Goal: Information Seeking & Learning: Check status

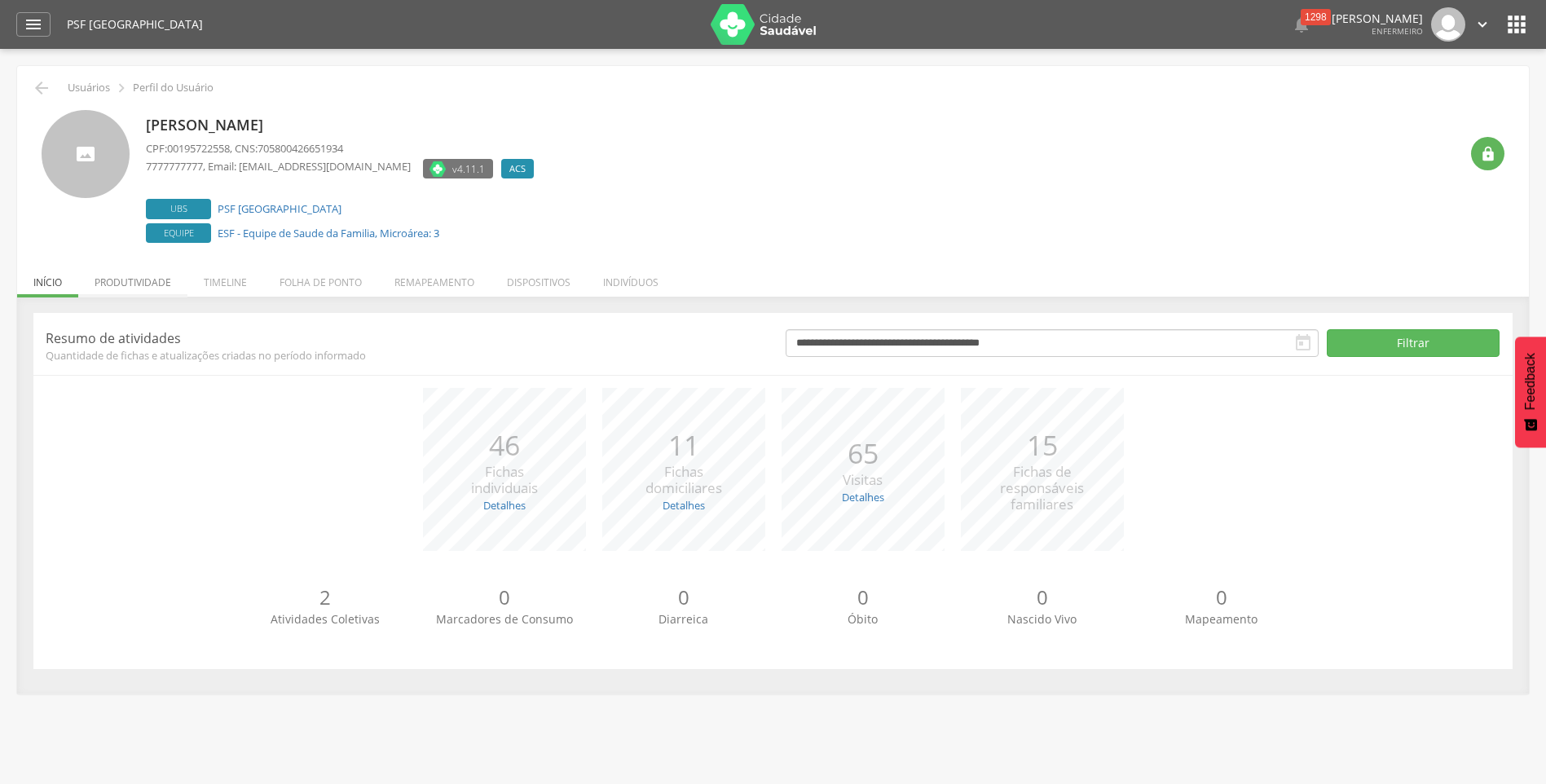
click at [112, 279] on li "Produtividade" at bounding box center [133, 279] width 109 height 39
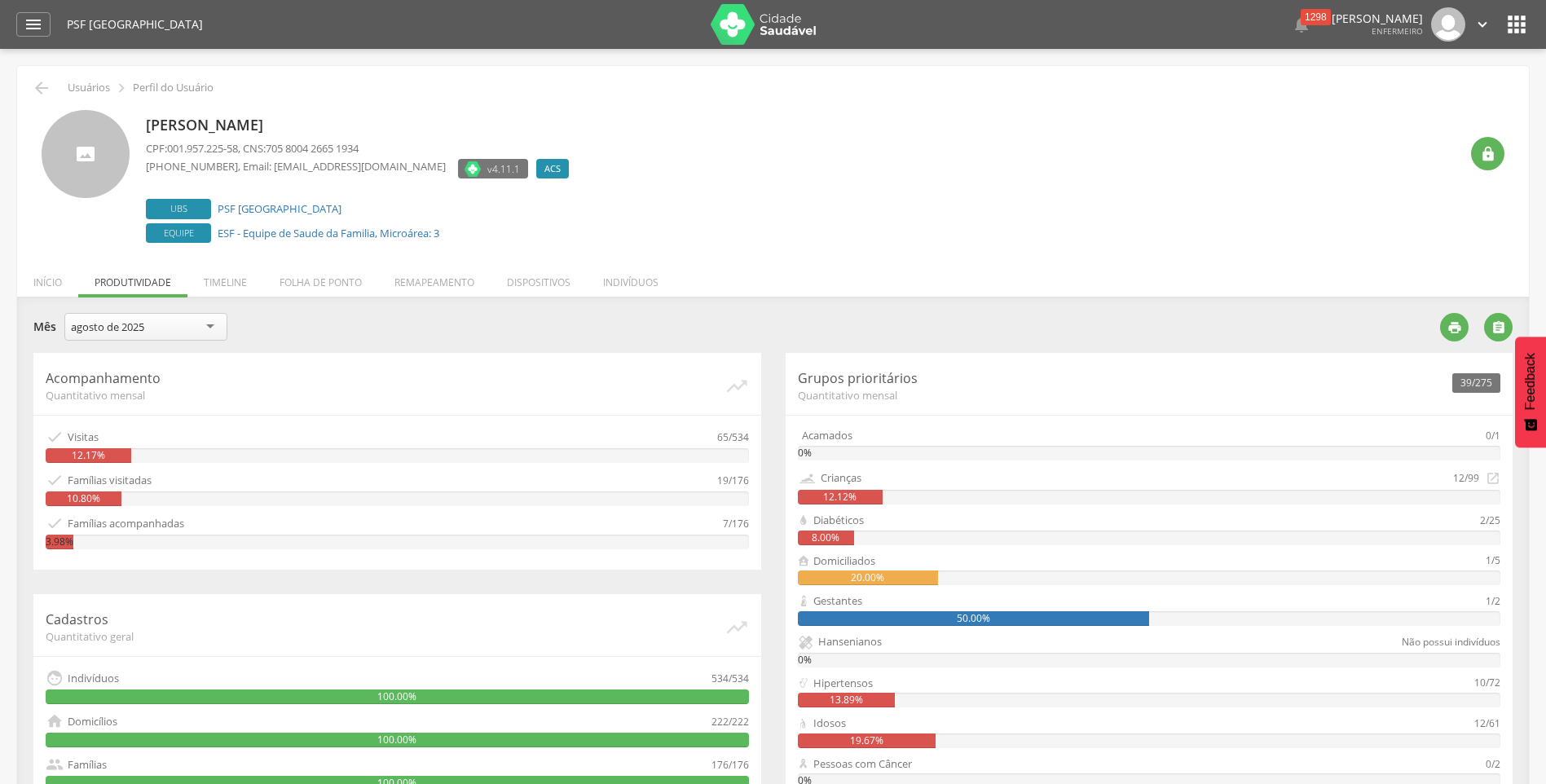
click at [832, 530] on div "8.00%" at bounding box center [826, 537] width 56 height 15
click at [843, 574] on div "20.00%" at bounding box center [868, 577] width 141 height 15
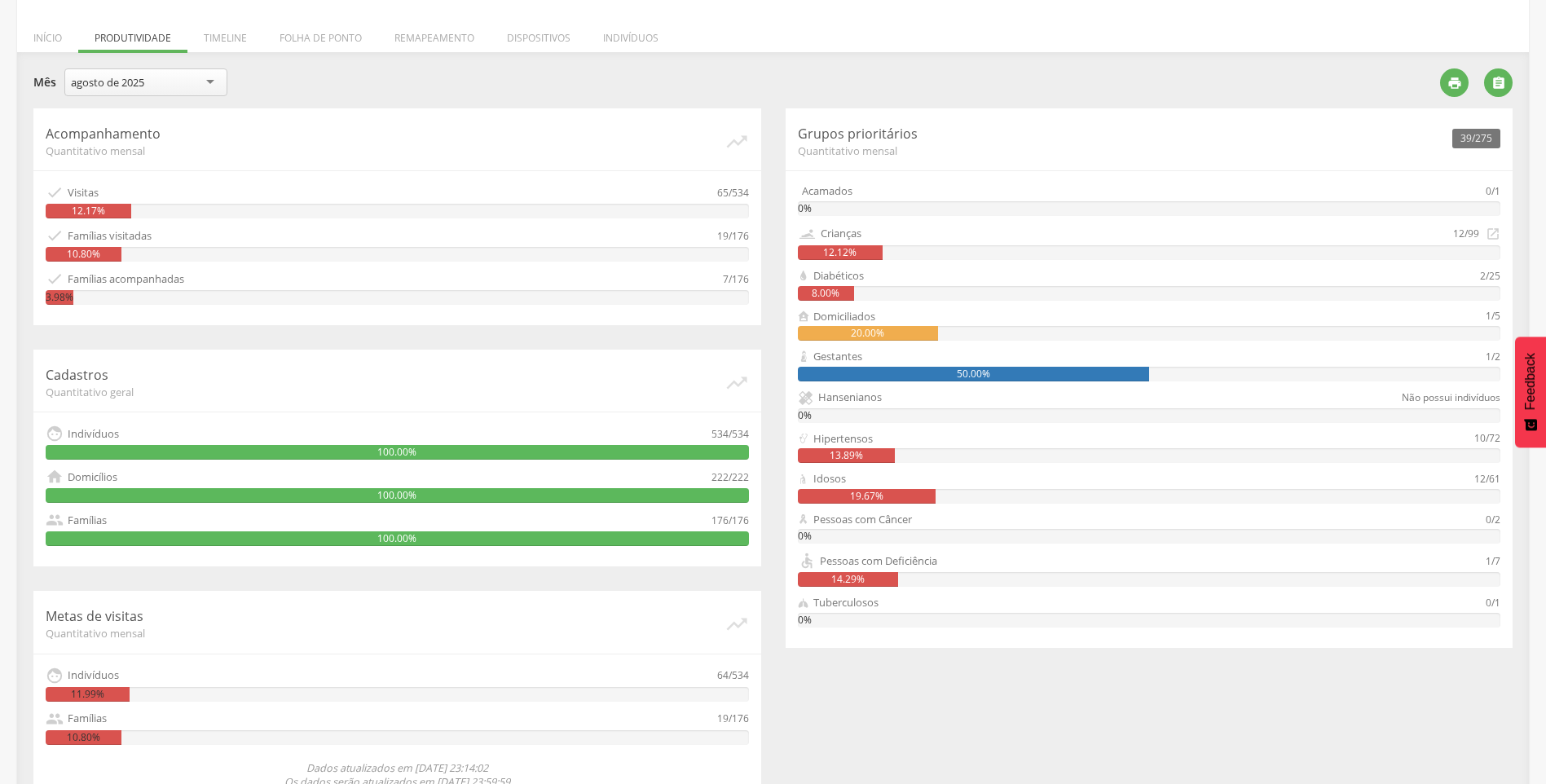
scroll to position [279, 0]
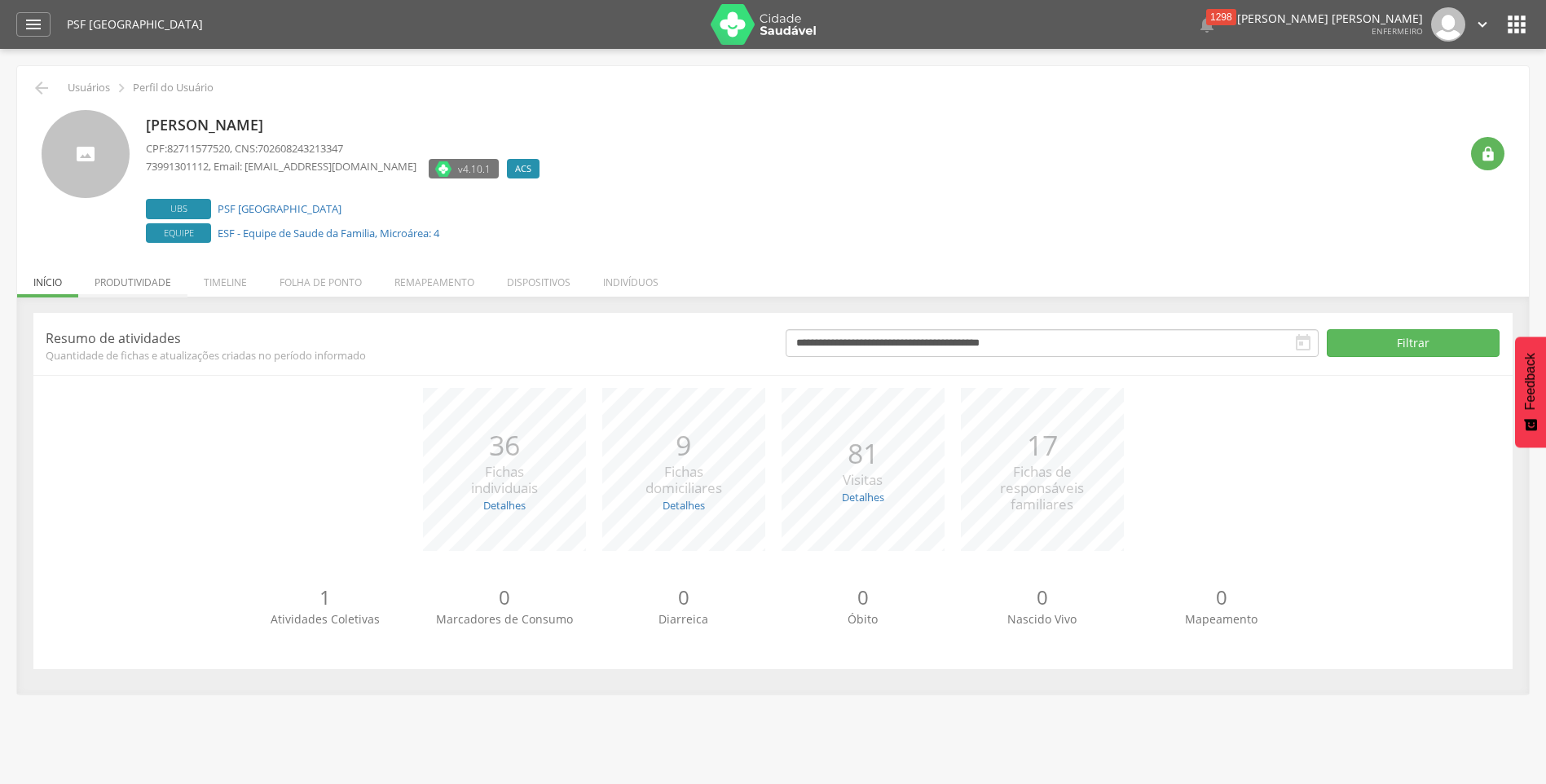
click at [128, 272] on li "Produtividade" at bounding box center [133, 279] width 109 height 39
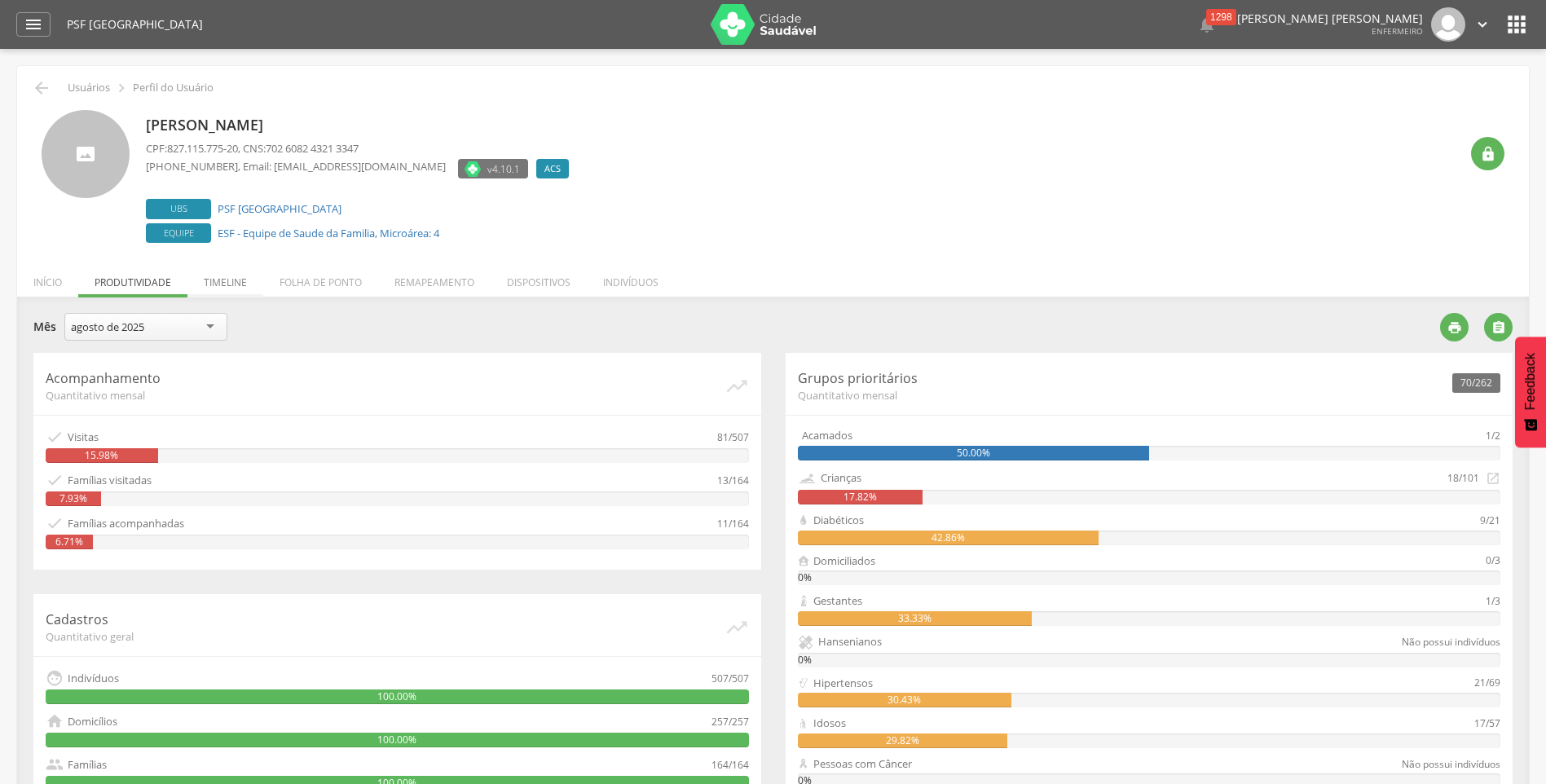
click at [234, 269] on li "Timeline" at bounding box center [225, 279] width 76 height 39
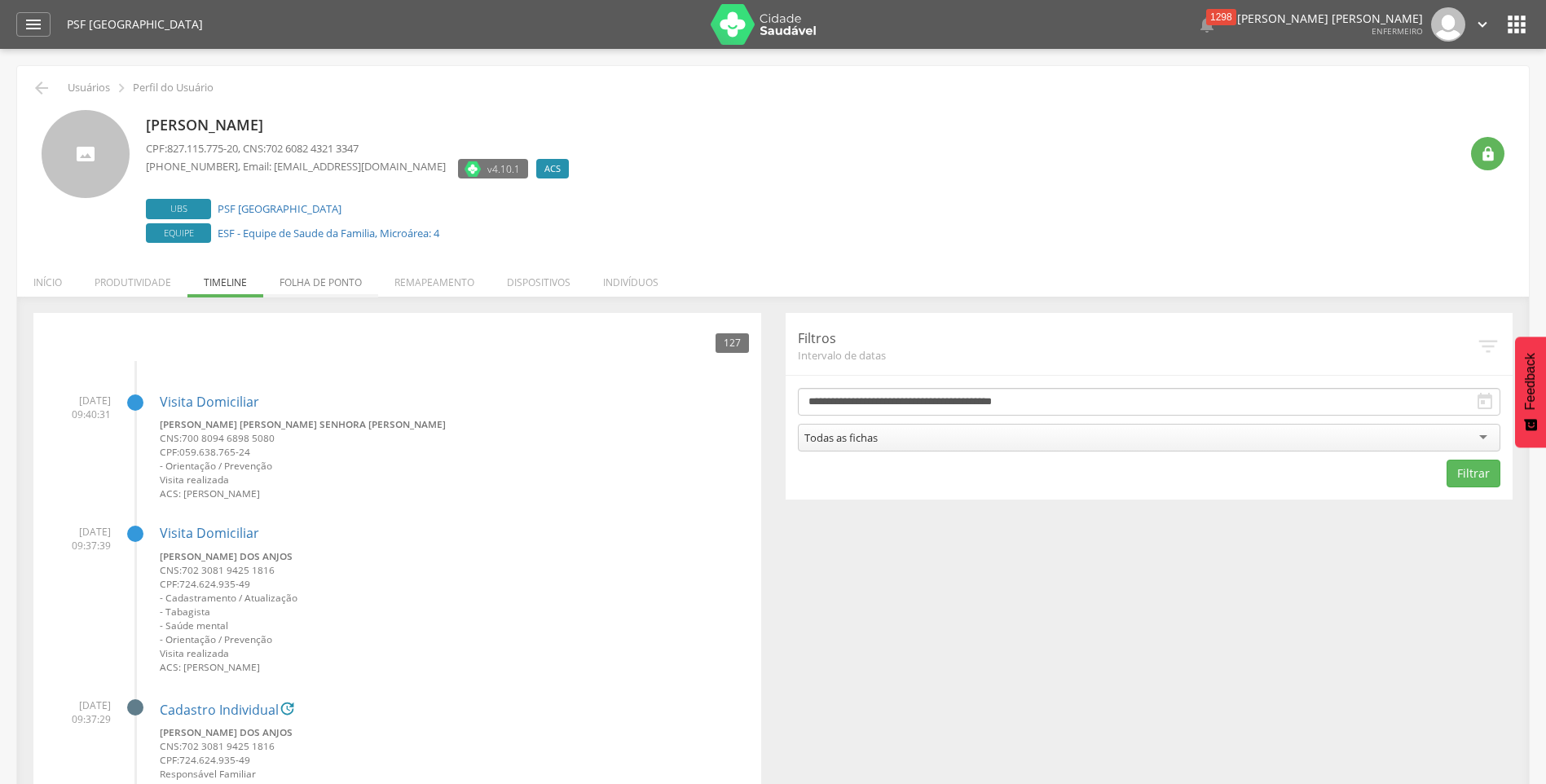
click at [333, 286] on li "Folha de ponto" at bounding box center [320, 279] width 115 height 39
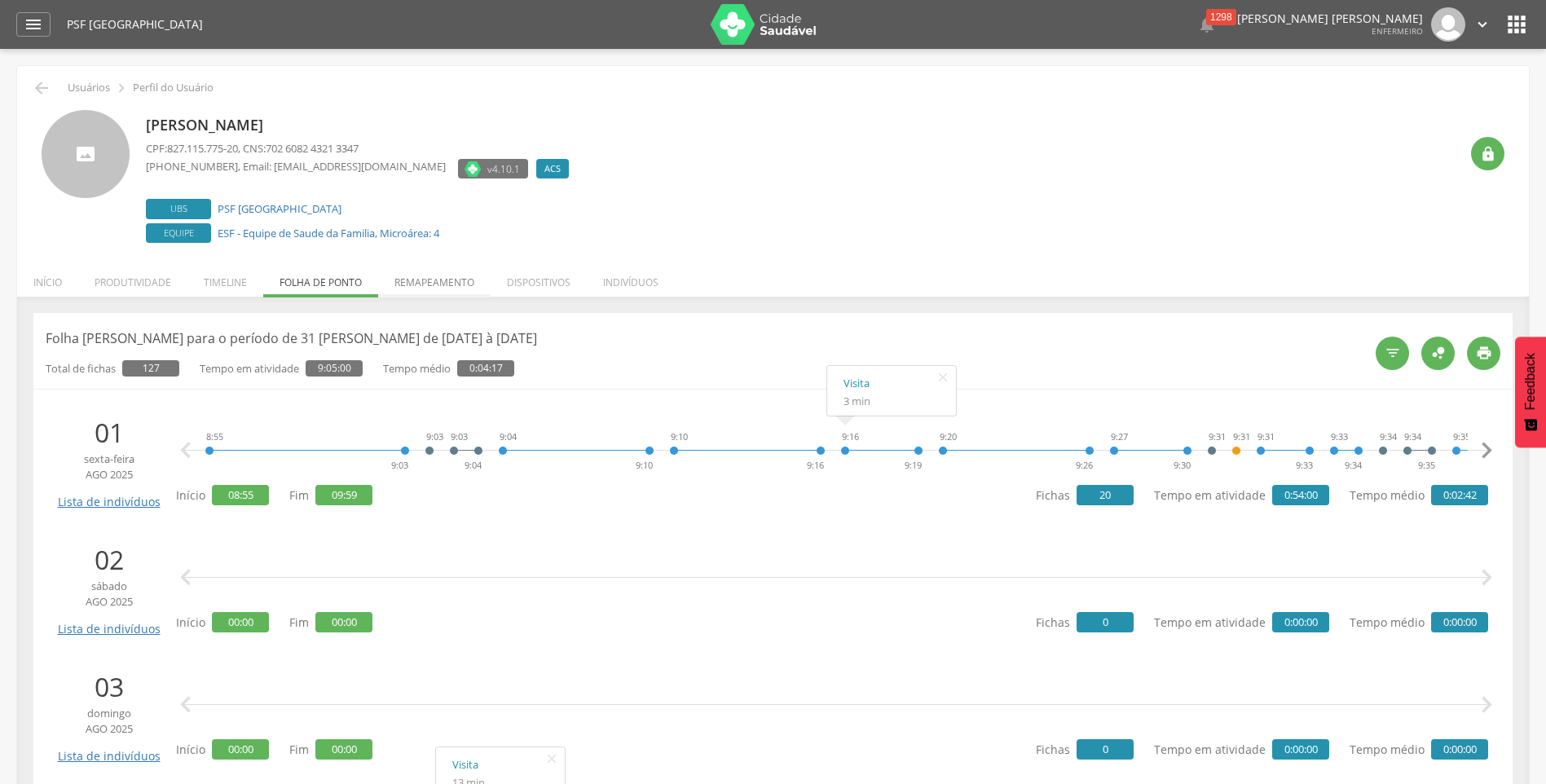
click at [463, 276] on li "Remapeamento" at bounding box center [434, 279] width 113 height 39
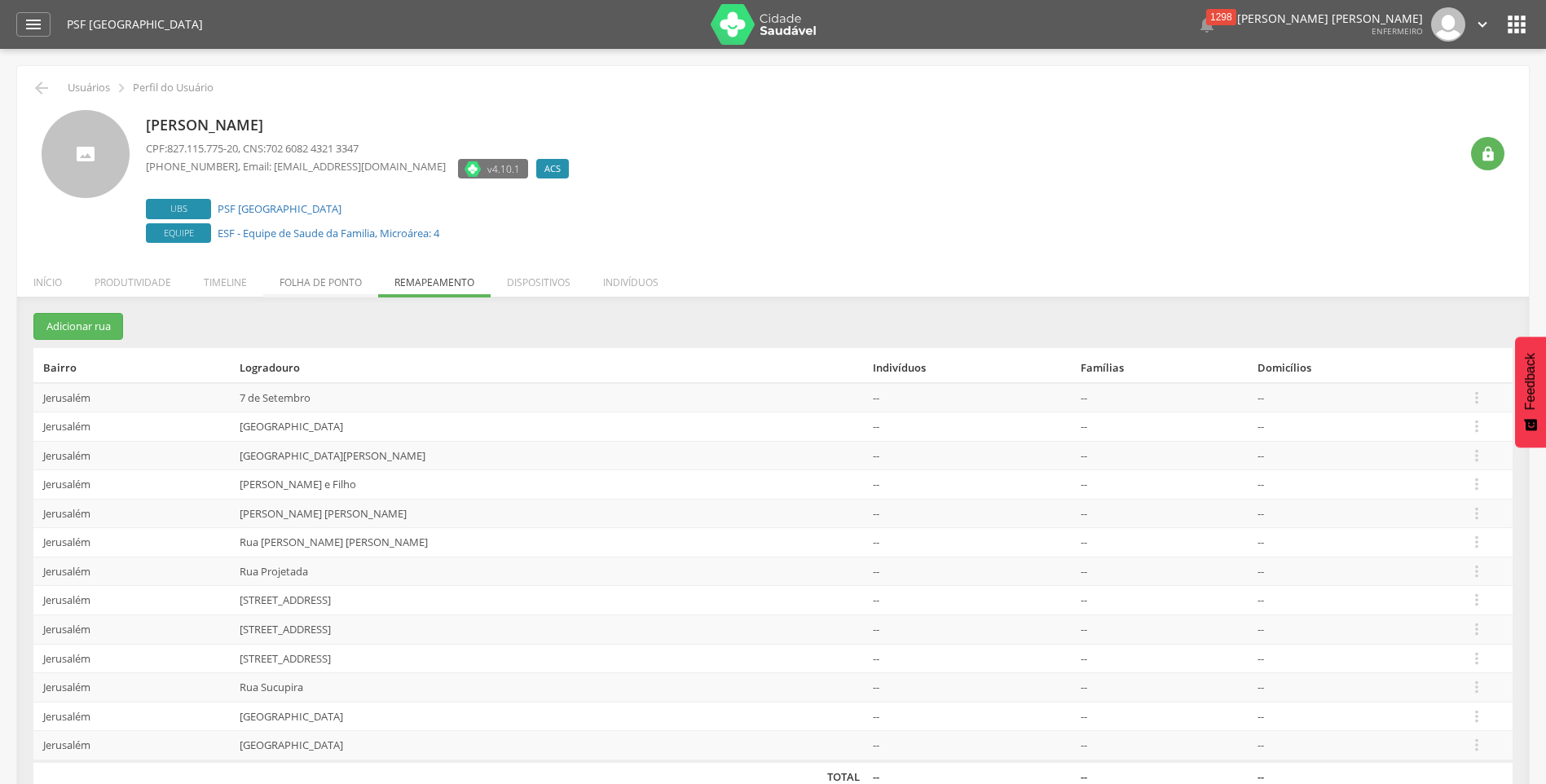
click at [326, 273] on li "Folha de ponto" at bounding box center [320, 279] width 115 height 39
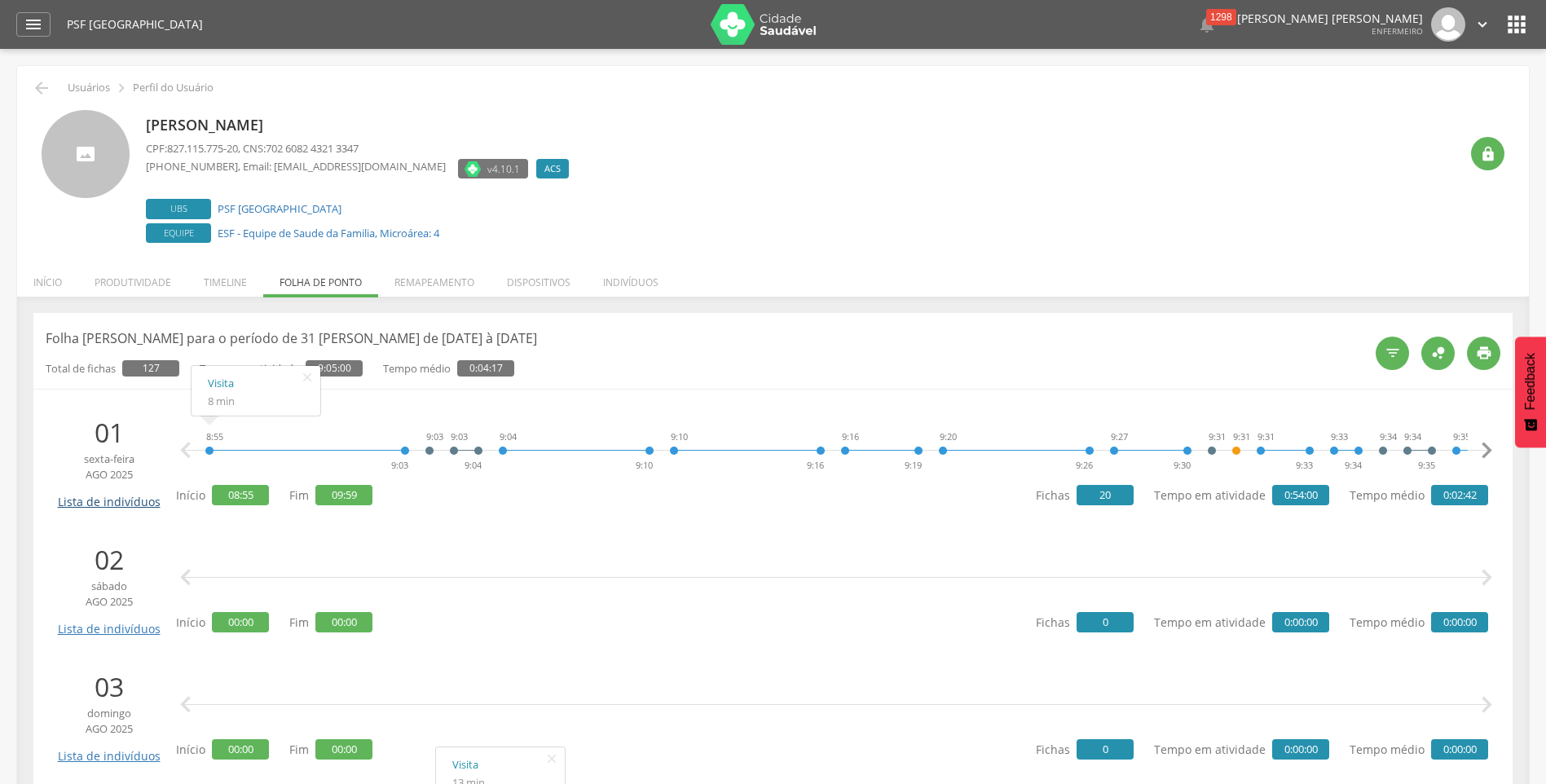
click at [103, 504] on link "Lista de indivíduos" at bounding box center [108, 496] width 110 height 28
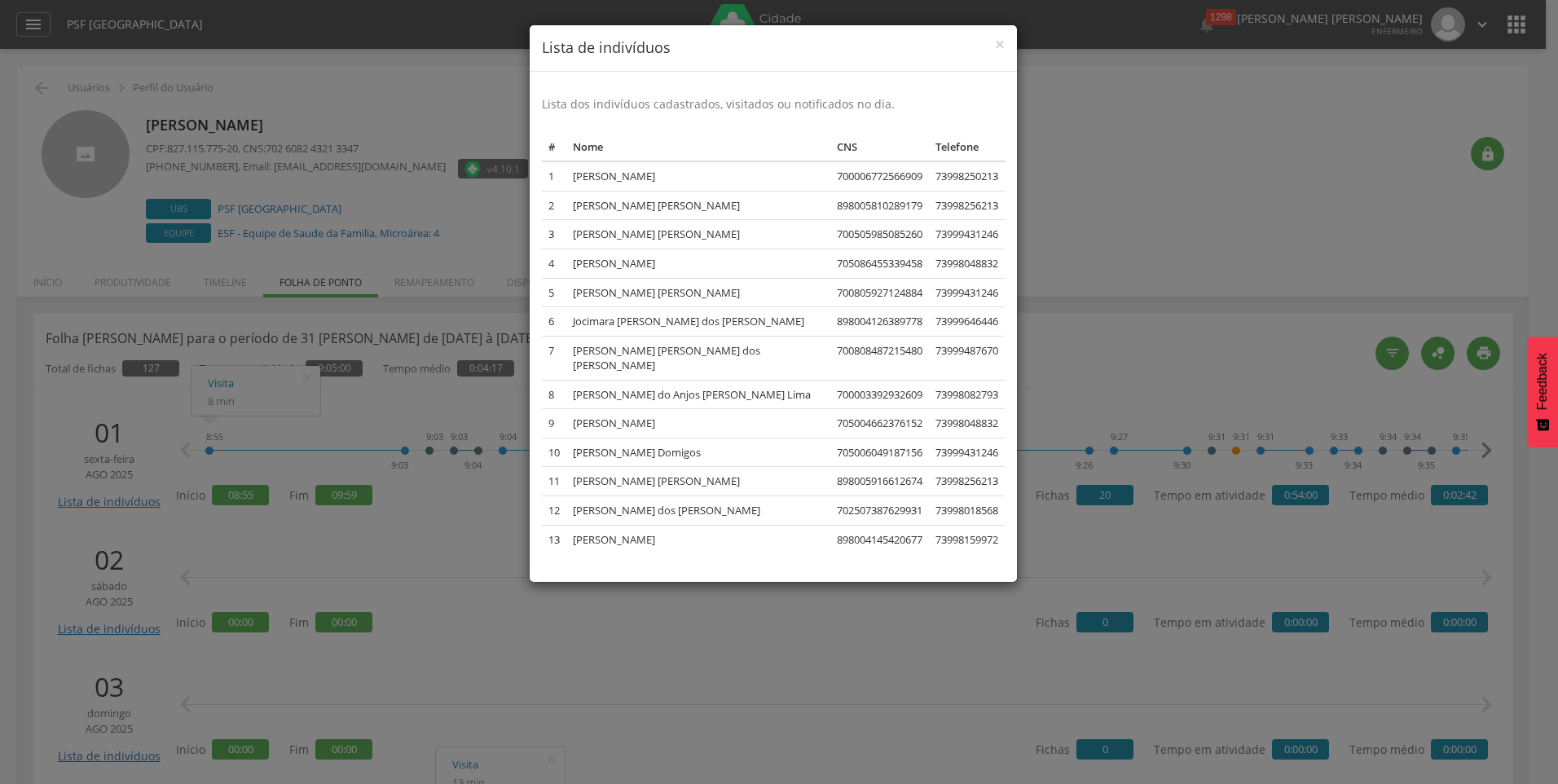
click at [236, 509] on div "× Lista de indivíduos Lista dos indivíduos cadastrados, visitados ou notificado…" at bounding box center [779, 392] width 1558 height 784
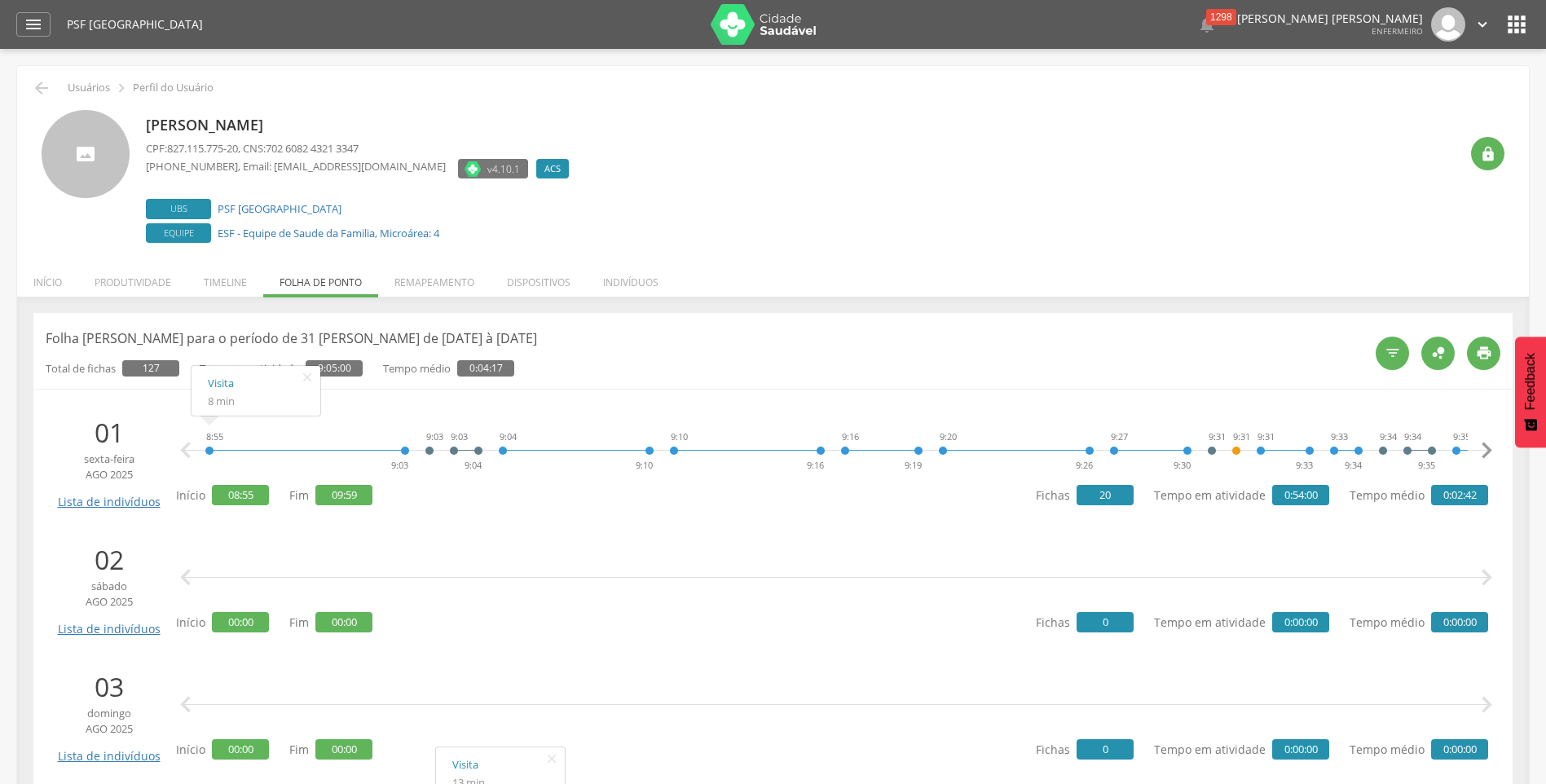
click at [383, 451] on div "8:55 9:03" at bounding box center [308, 451] width 206 height 49
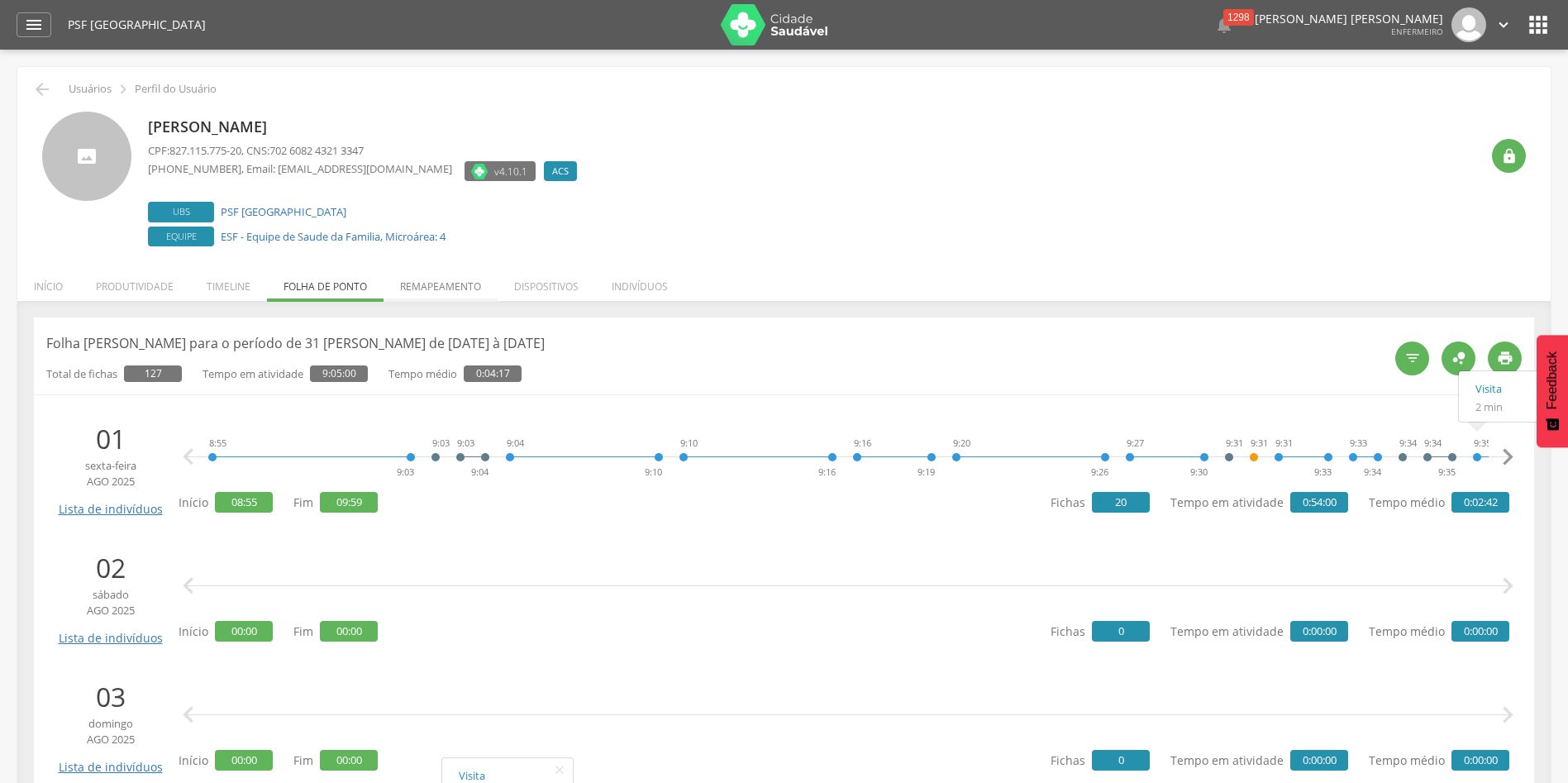
click at [450, 275] on li "Remapeamento" at bounding box center [441, 283] width 114 height 39
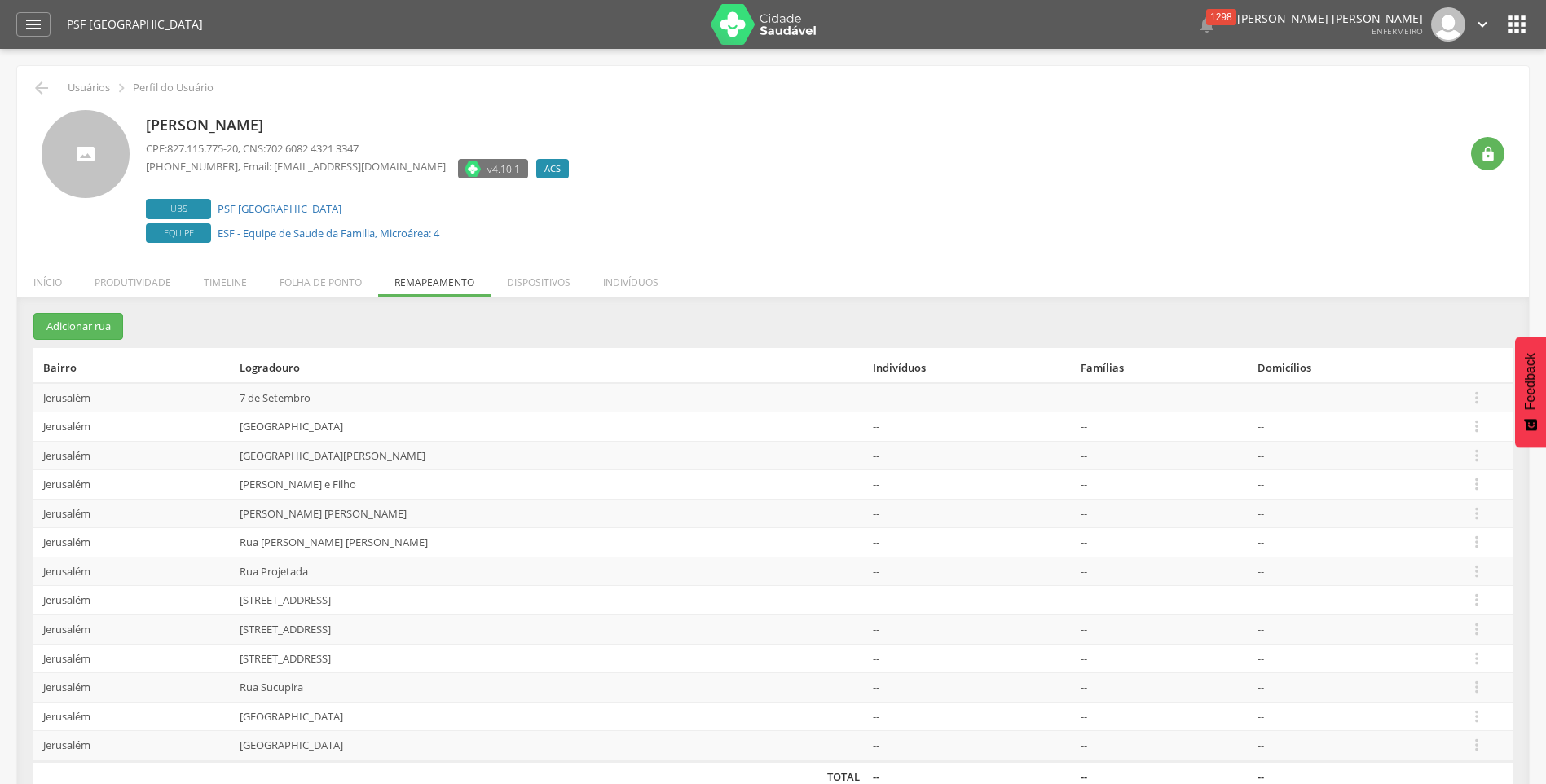
scroll to position [49, 0]
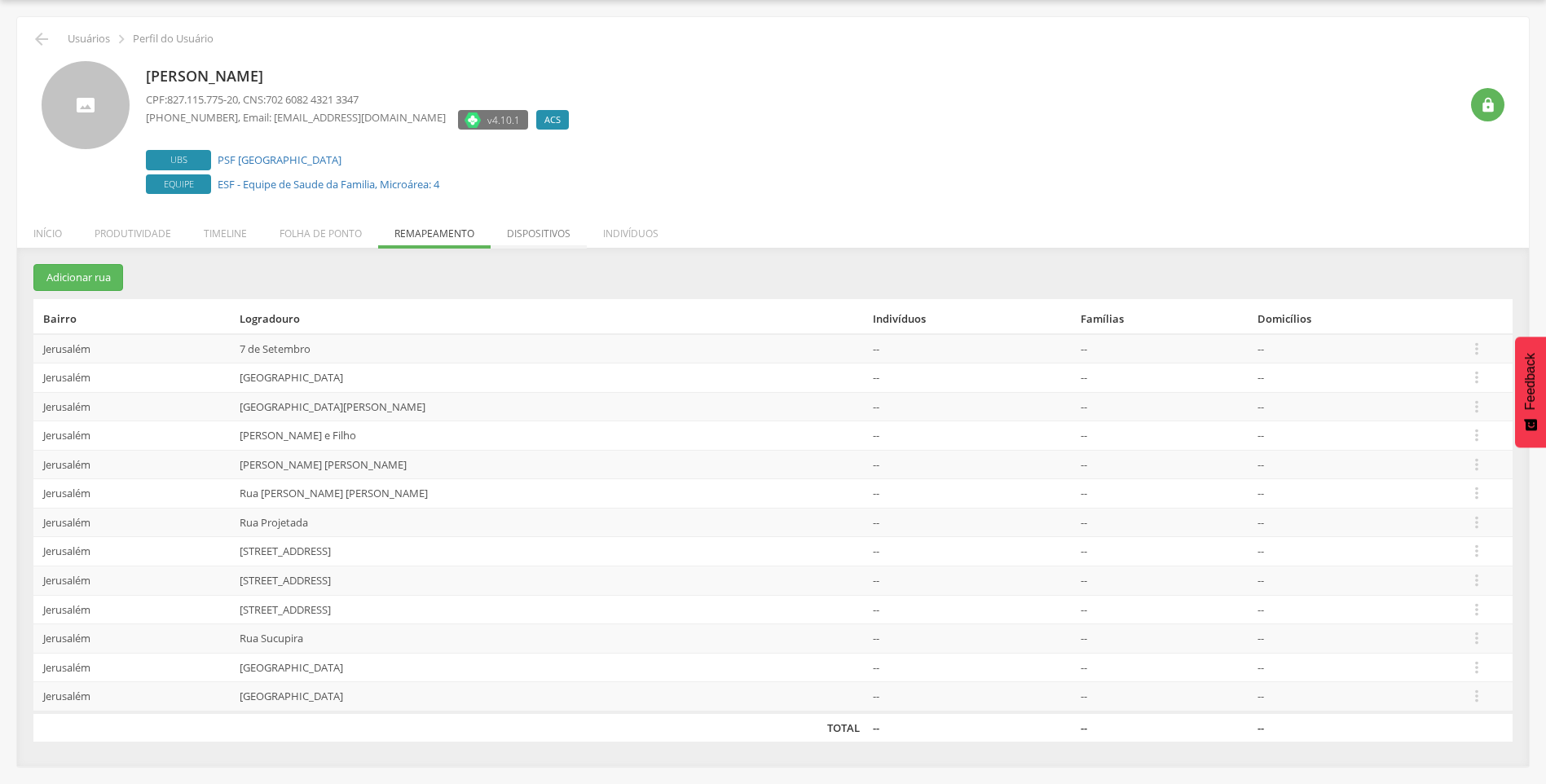
click at [558, 237] on li "Dispositivos" at bounding box center [538, 229] width 96 height 39
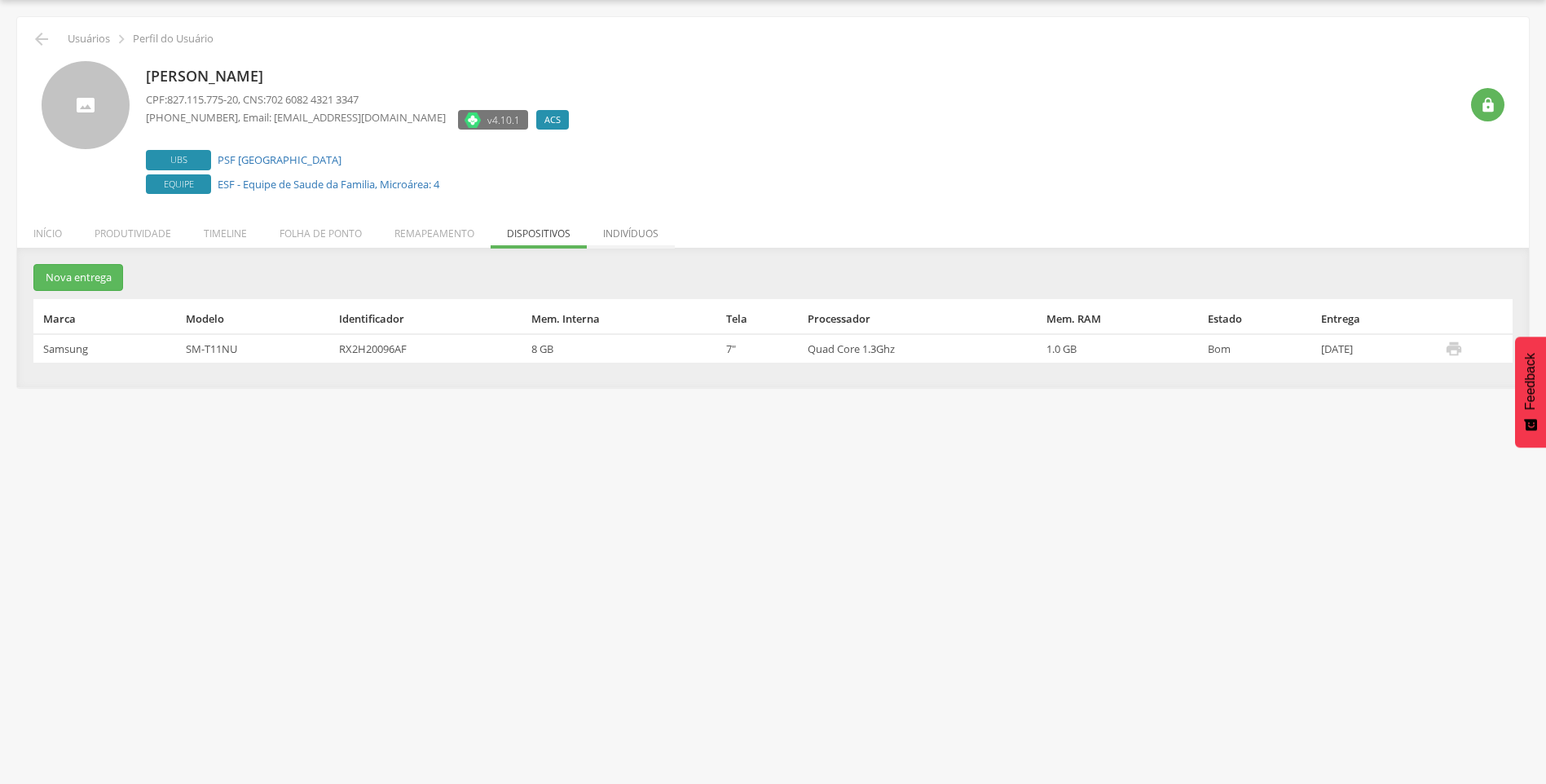
click at [663, 236] on li "Indivíduos" at bounding box center [631, 229] width 88 height 39
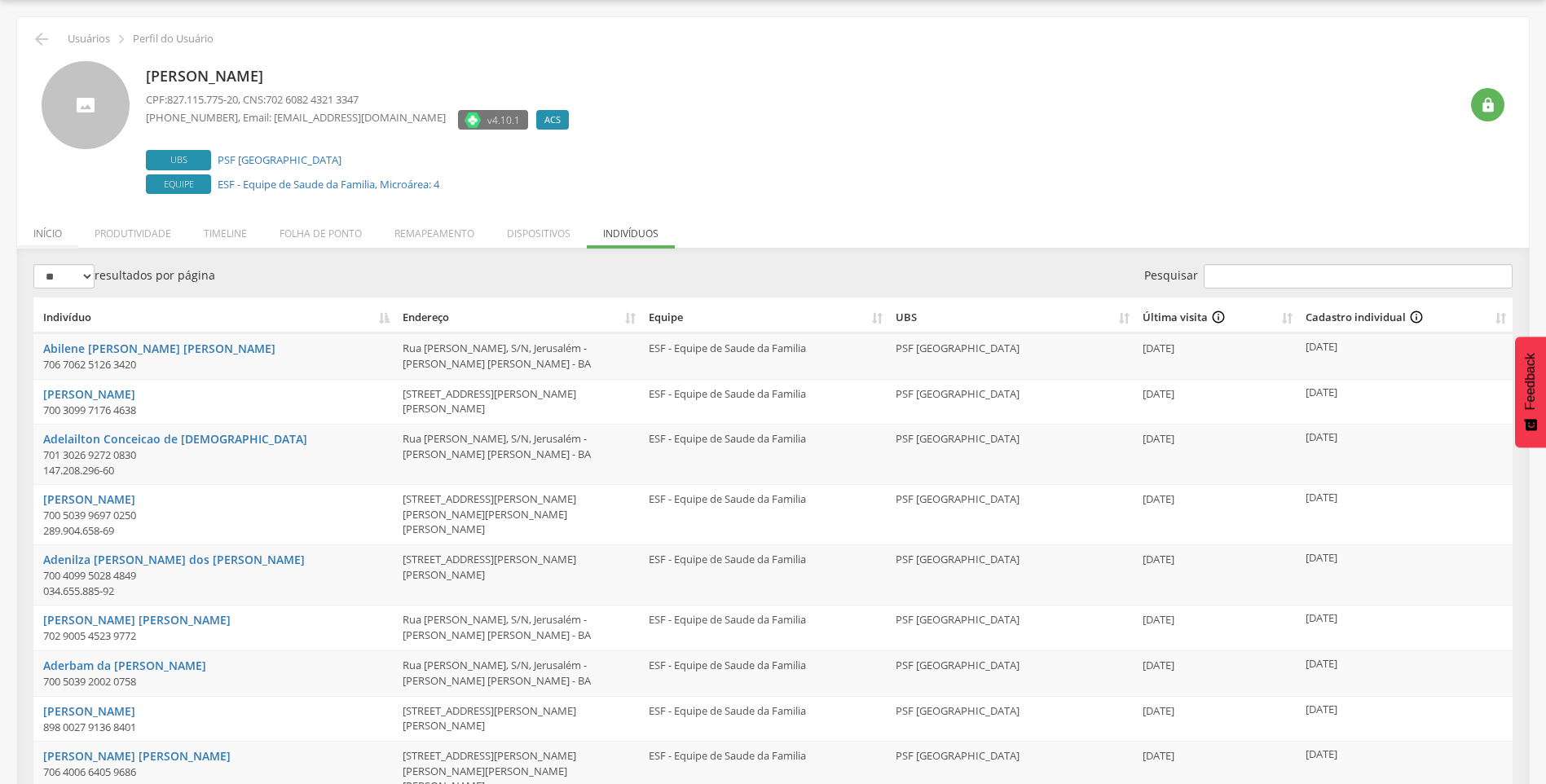
click at [51, 236] on li "Início" at bounding box center [47, 229] width 62 height 39
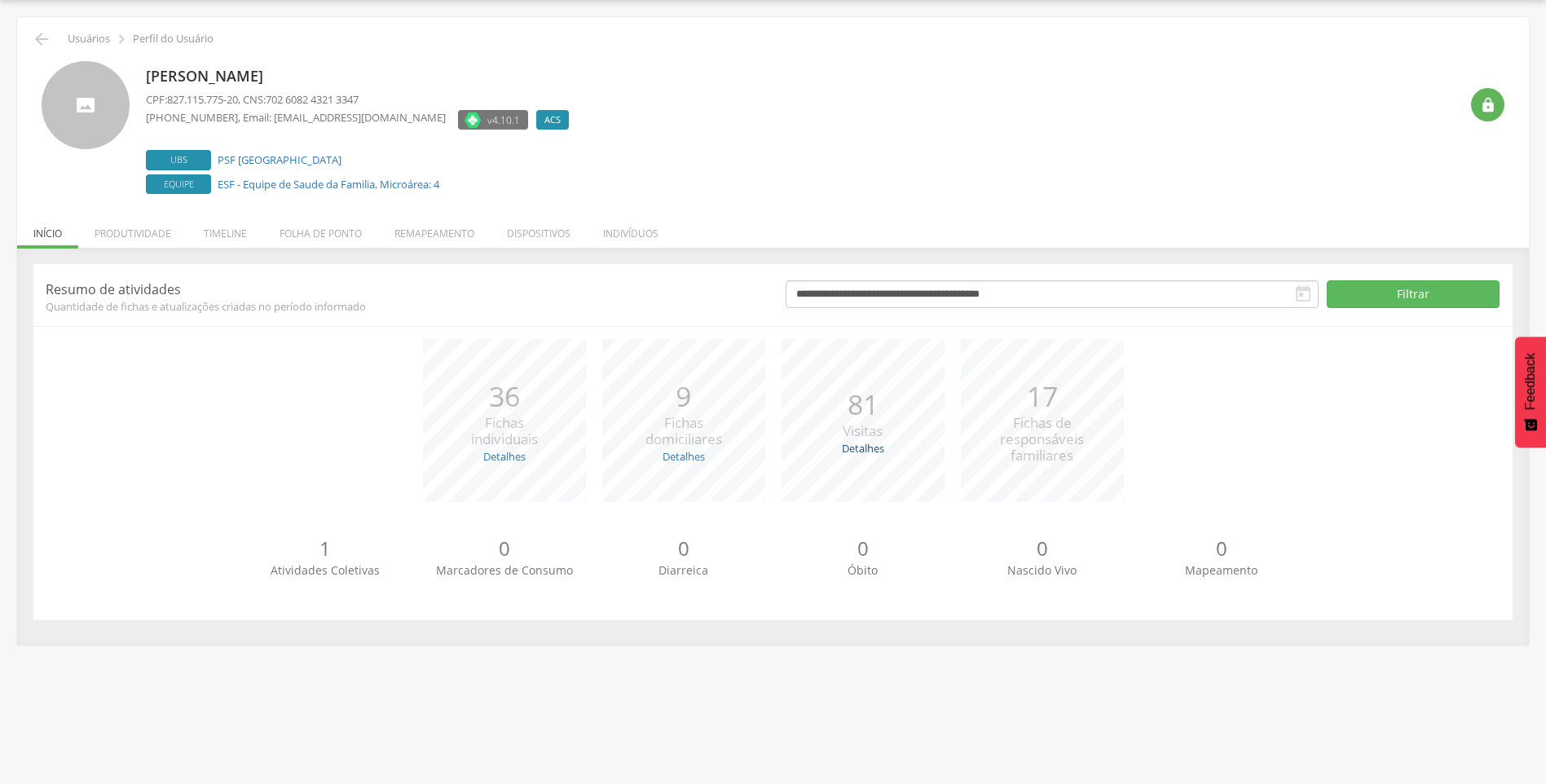
click at [861, 446] on link "Detalhes" at bounding box center [863, 447] width 42 height 15
drag, startPoint x: 873, startPoint y: 490, endPoint x: 888, endPoint y: 488, distance: 15.1
click at [888, 488] on li "Recusadas: 0" at bounding box center [864, 486] width 100 height 16
click at [861, 452] on link "Detalhes" at bounding box center [863, 447] width 42 height 15
click at [225, 228] on li "Timeline" at bounding box center [225, 229] width 76 height 39
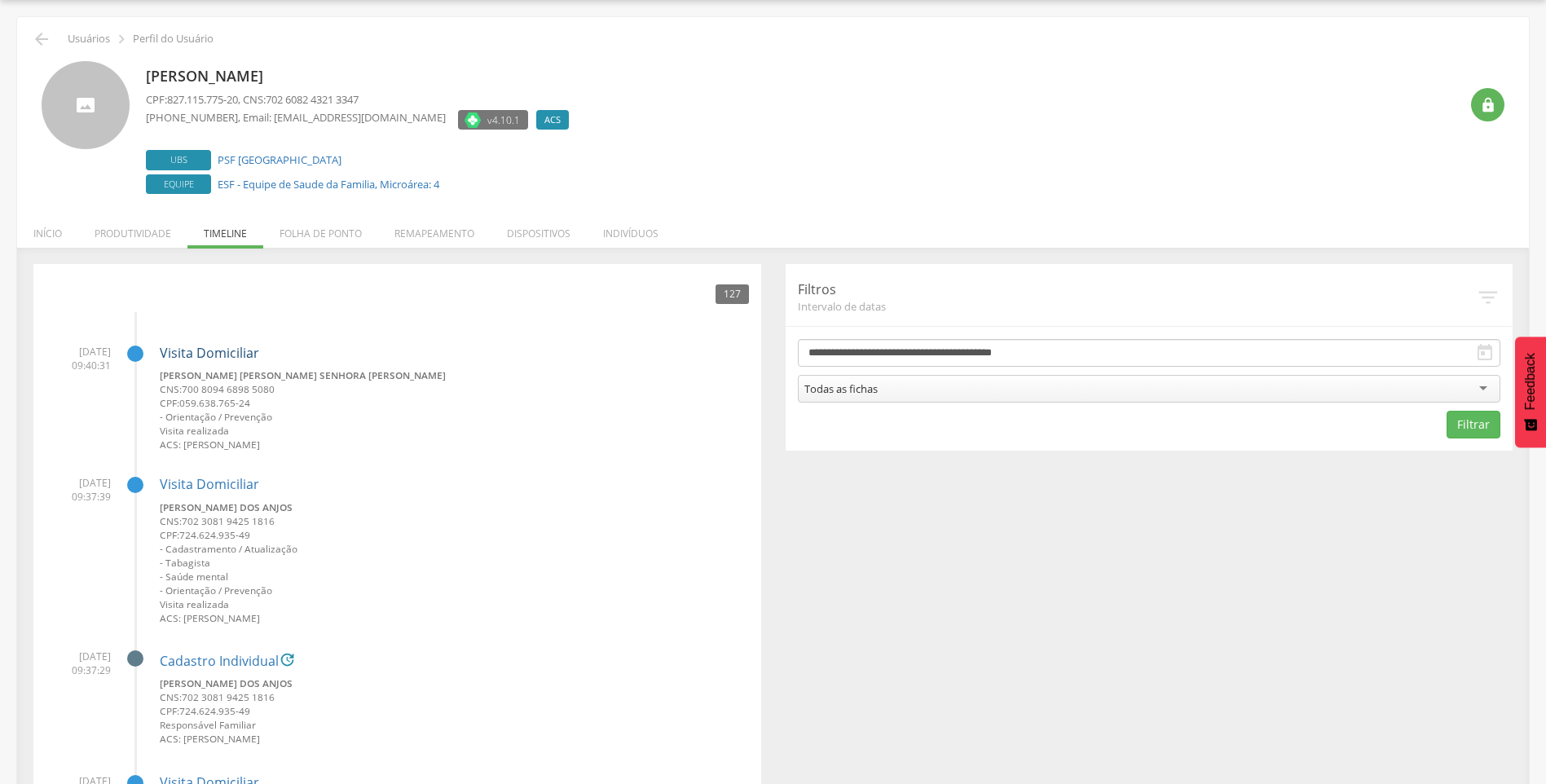
click at [193, 352] on link "Visita Domiciliar" at bounding box center [209, 352] width 99 height 18
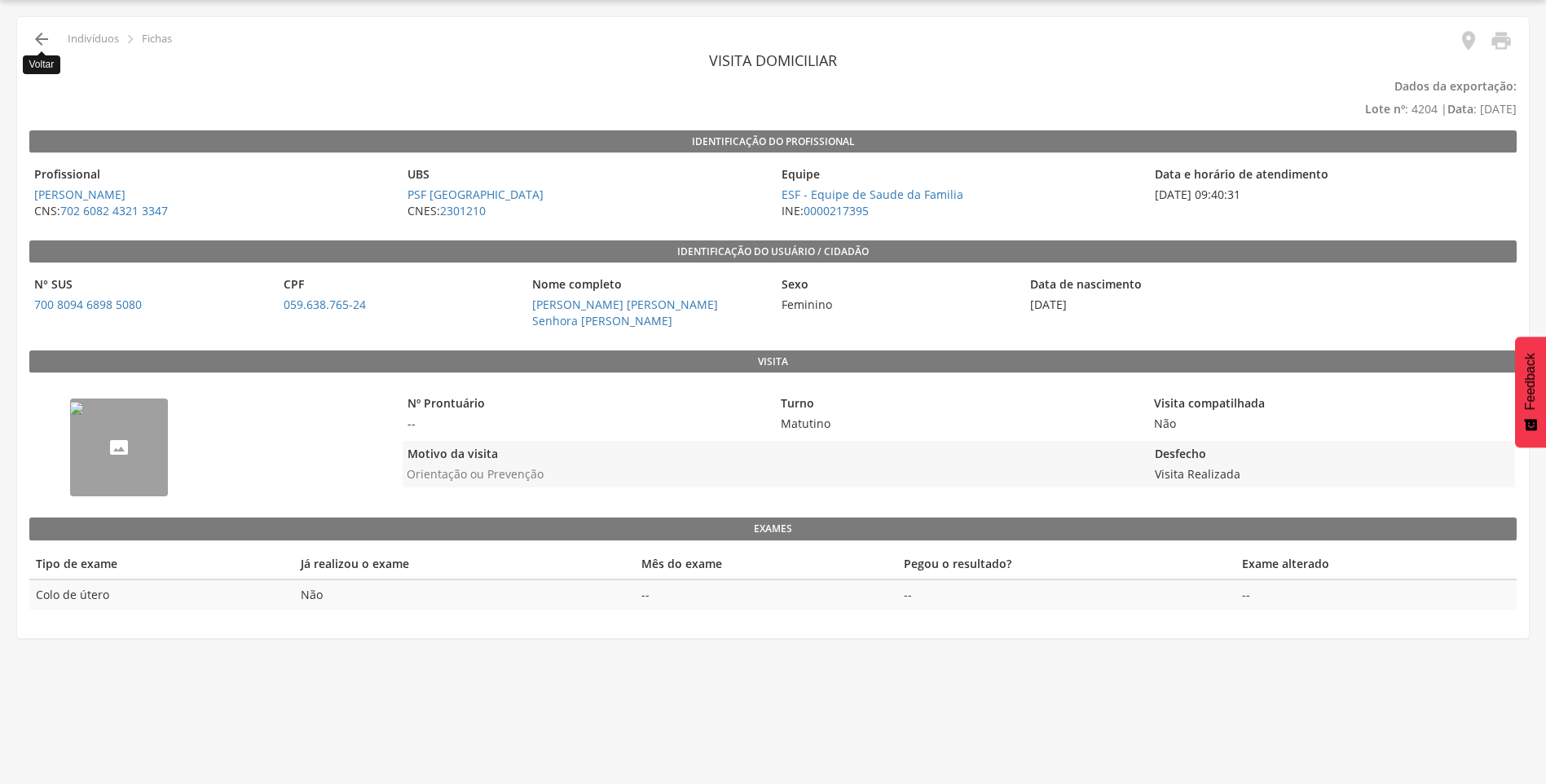
click at [46, 44] on icon "" at bounding box center [41, 39] width 19 height 19
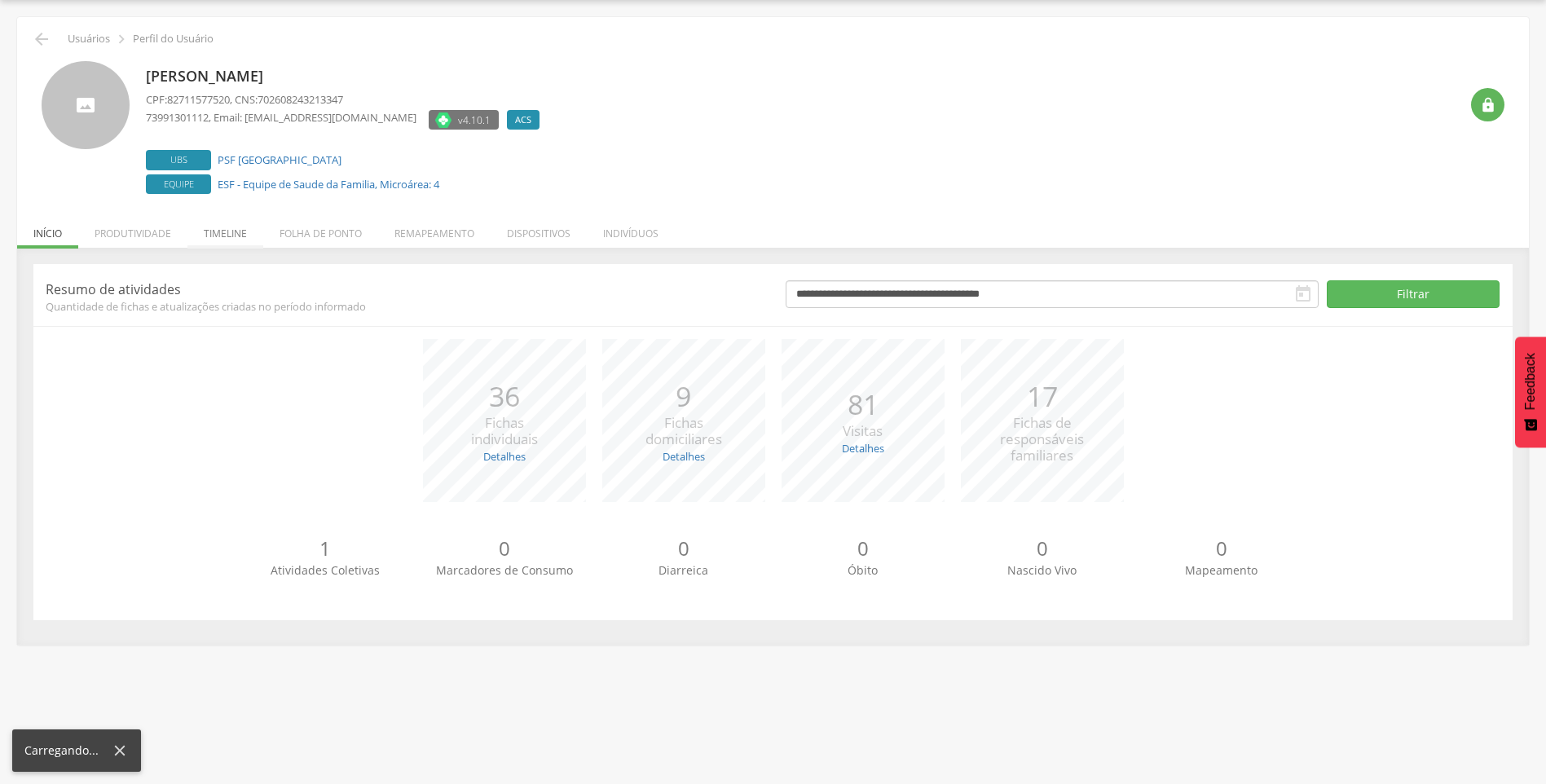
click at [239, 236] on li "Timeline" at bounding box center [225, 229] width 76 height 39
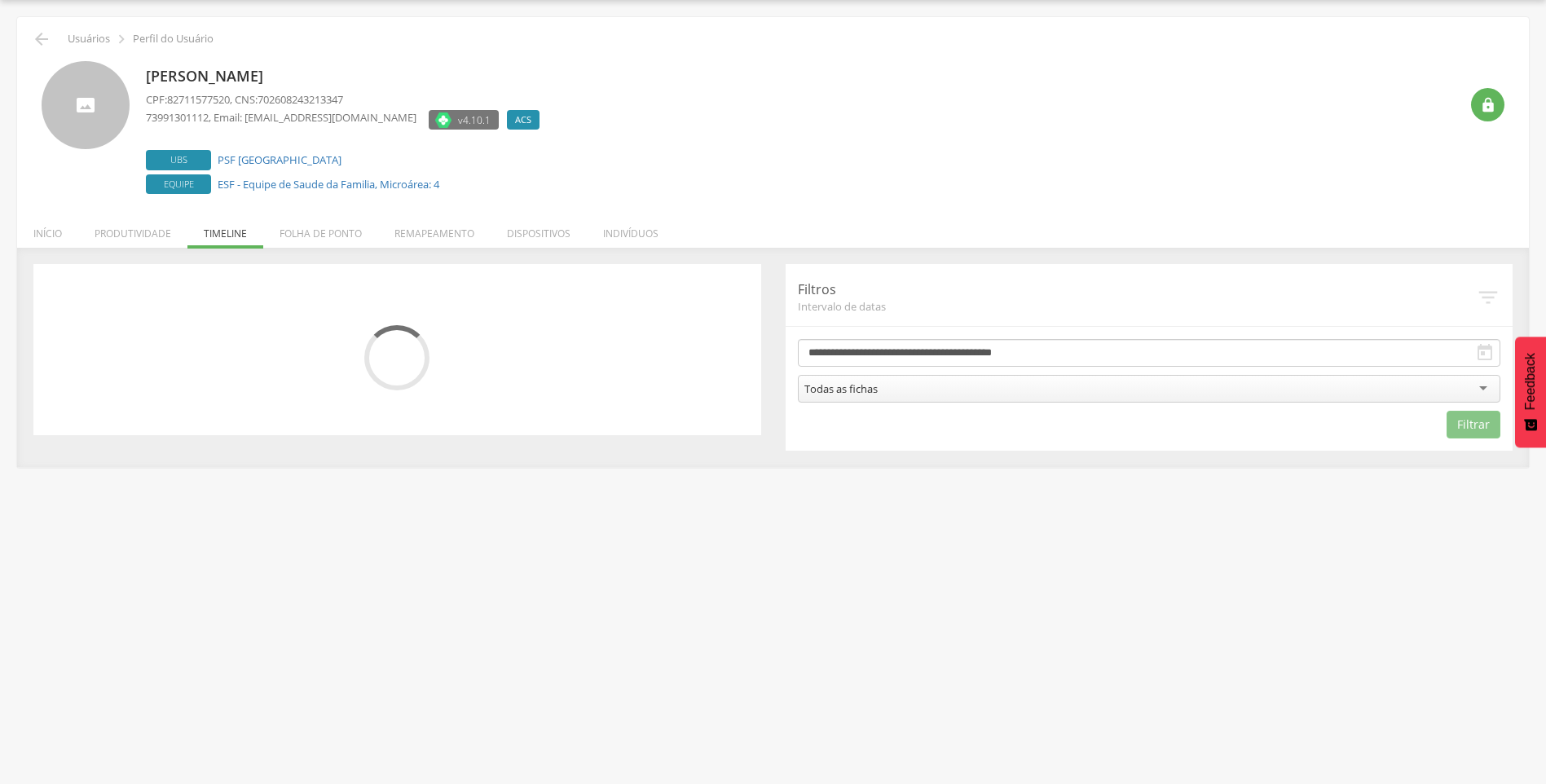
drag, startPoint x: 335, startPoint y: 237, endPoint x: 279, endPoint y: 234, distance: 56.1
click at [332, 237] on li "Folha de ponto" at bounding box center [320, 229] width 115 height 39
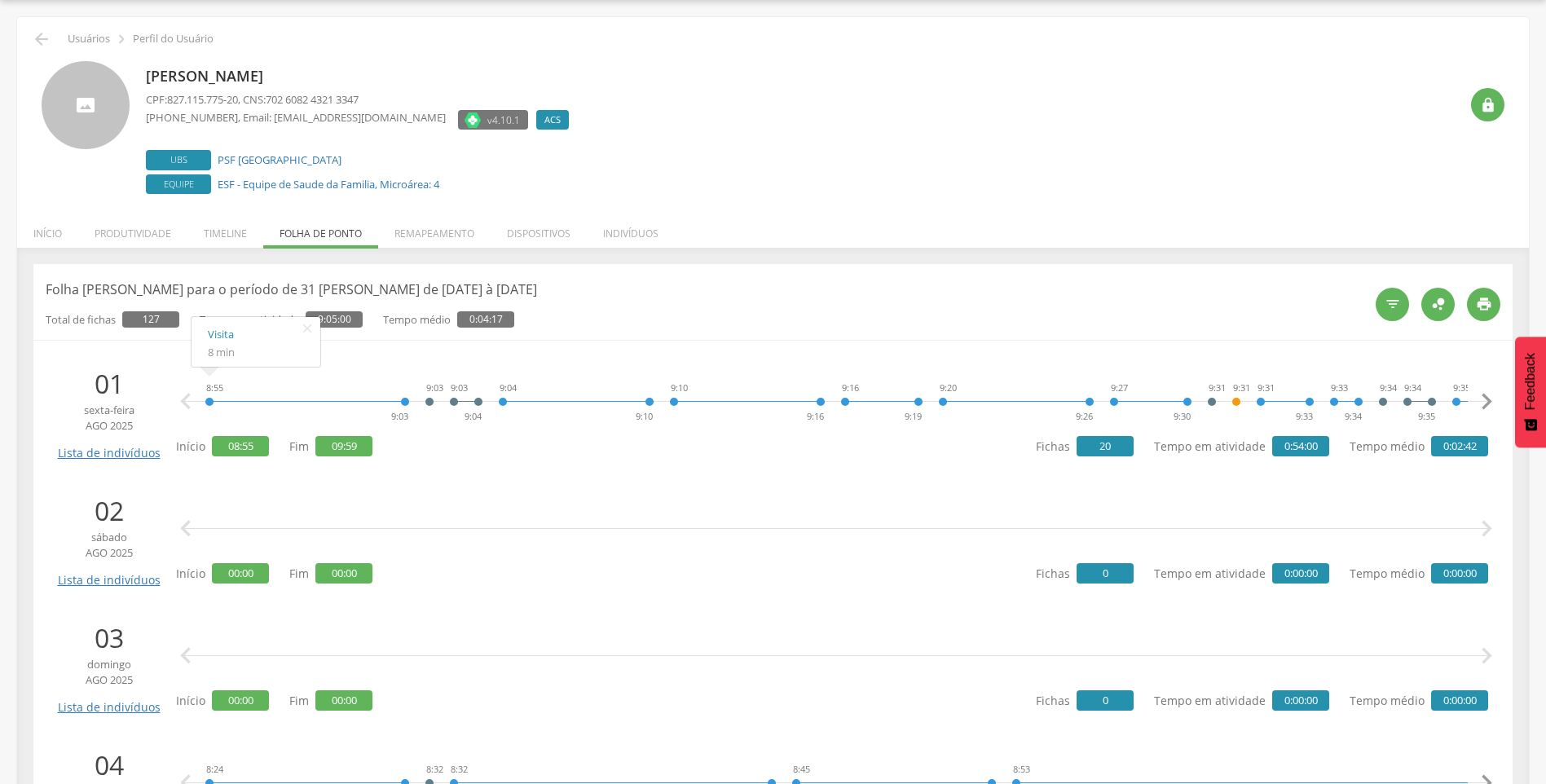
click at [225, 398] on div at bounding box center [307, 389] width 195 height 25
click at [172, 398] on icon "" at bounding box center [186, 401] width 33 height 33
click at [447, 401] on div "8:55 9:03 9:03 9:03 9:04 9:04 9:10 9:10 9:16 9:16 9:19 9:20 9:26 9:27 9:30 9:31…" at bounding box center [835, 402] width 1304 height 49
click at [662, 408] on div "8:55 9:03 9:03 9:03 9:04 9:04 9:10 9:10 9:16 9:16 9:19 9:20 9:26 9:27 9:30 9:31…" at bounding box center [836, 402] width 1264 height 49
click at [1375, 407] on div "8:55 9:03 9:03 9:03 9:04 9:04 9:10 9:10 9:16 9:16 9:19 9:20 9:26 9:27 9:30 9:31…" at bounding box center [836, 402] width 1264 height 49
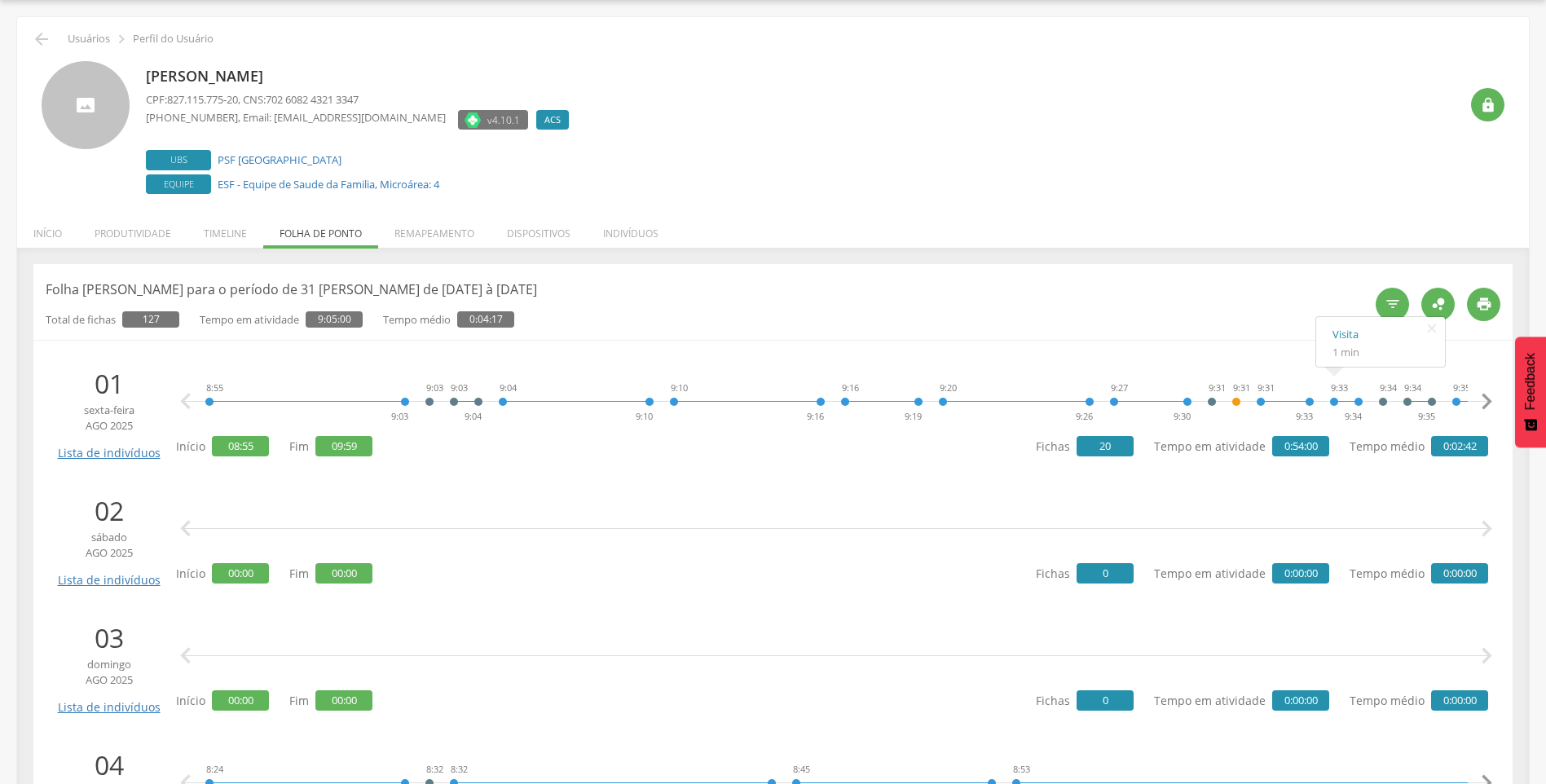
click at [1375, 399] on div "8:55 9:03 9:03 9:03 9:04 9:04 9:10 9:10 9:16 9:16 9:19 9:20 9:26 9:27 9:30 9:31…" at bounding box center [835, 402] width 1304 height 49
click at [216, 451] on span "08:55" at bounding box center [240, 446] width 57 height 20
click at [39, 33] on icon "" at bounding box center [41, 39] width 19 height 19
